Goal: Find specific page/section: Find specific page/section

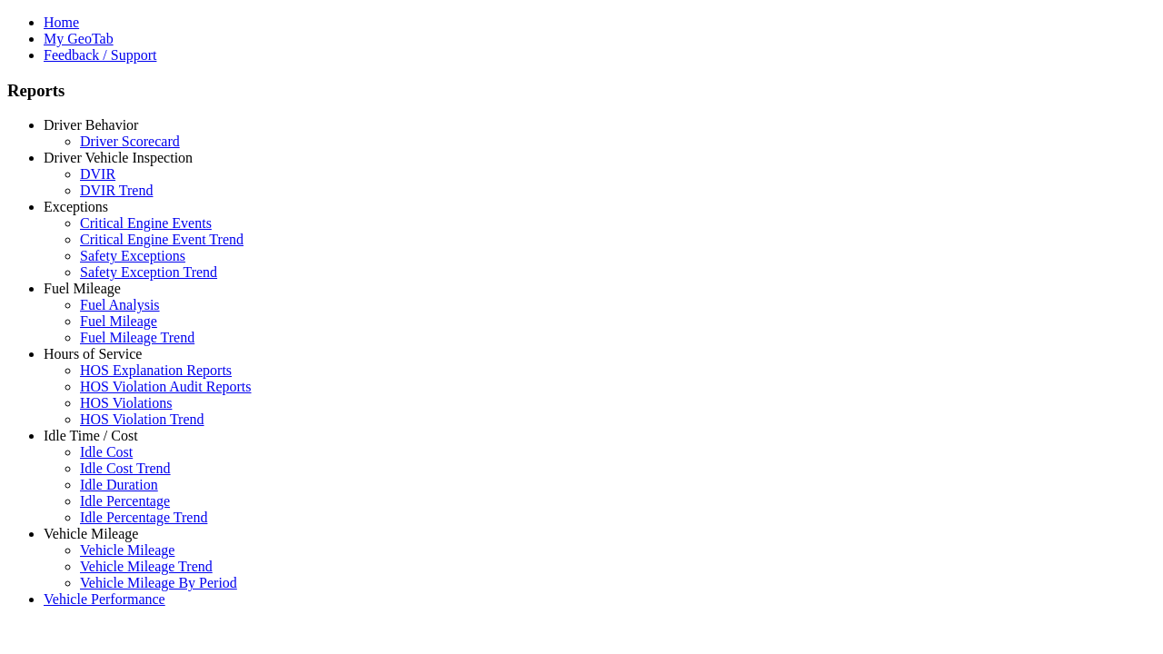
click at [104, 165] on link "Driver Vehicle Inspection" at bounding box center [118, 157] width 149 height 15
click at [118, 198] on link "DVIR Trend" at bounding box center [116, 190] width 73 height 15
select select "**********"
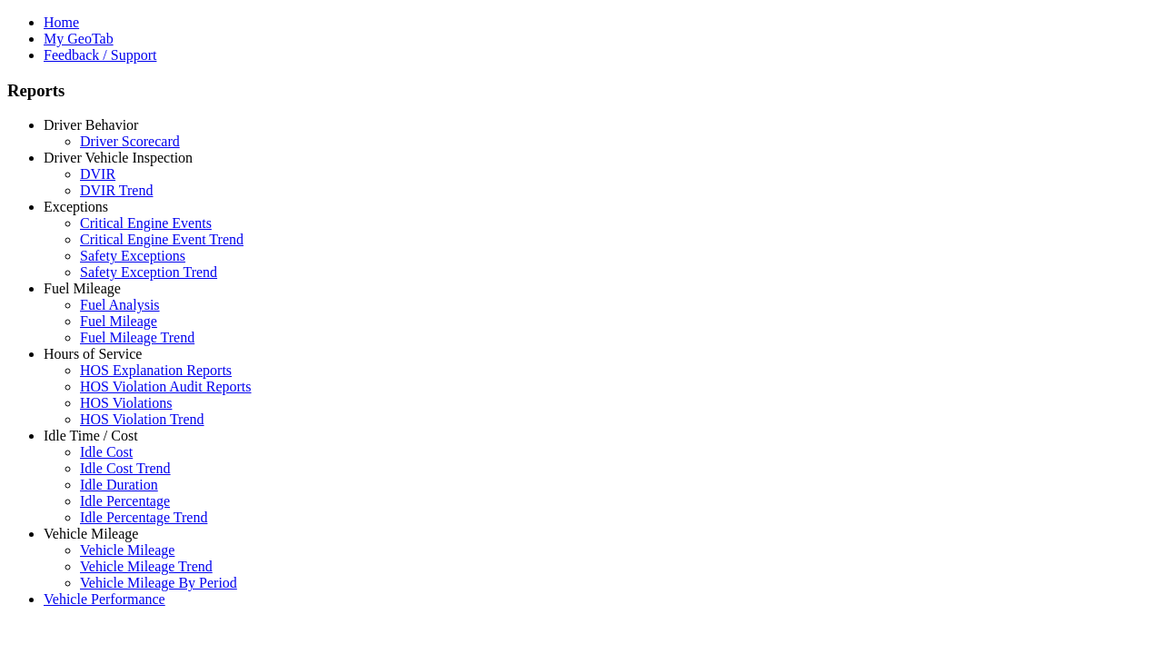
type input "**********"
